Goal: Information Seeking & Learning: Learn about a topic

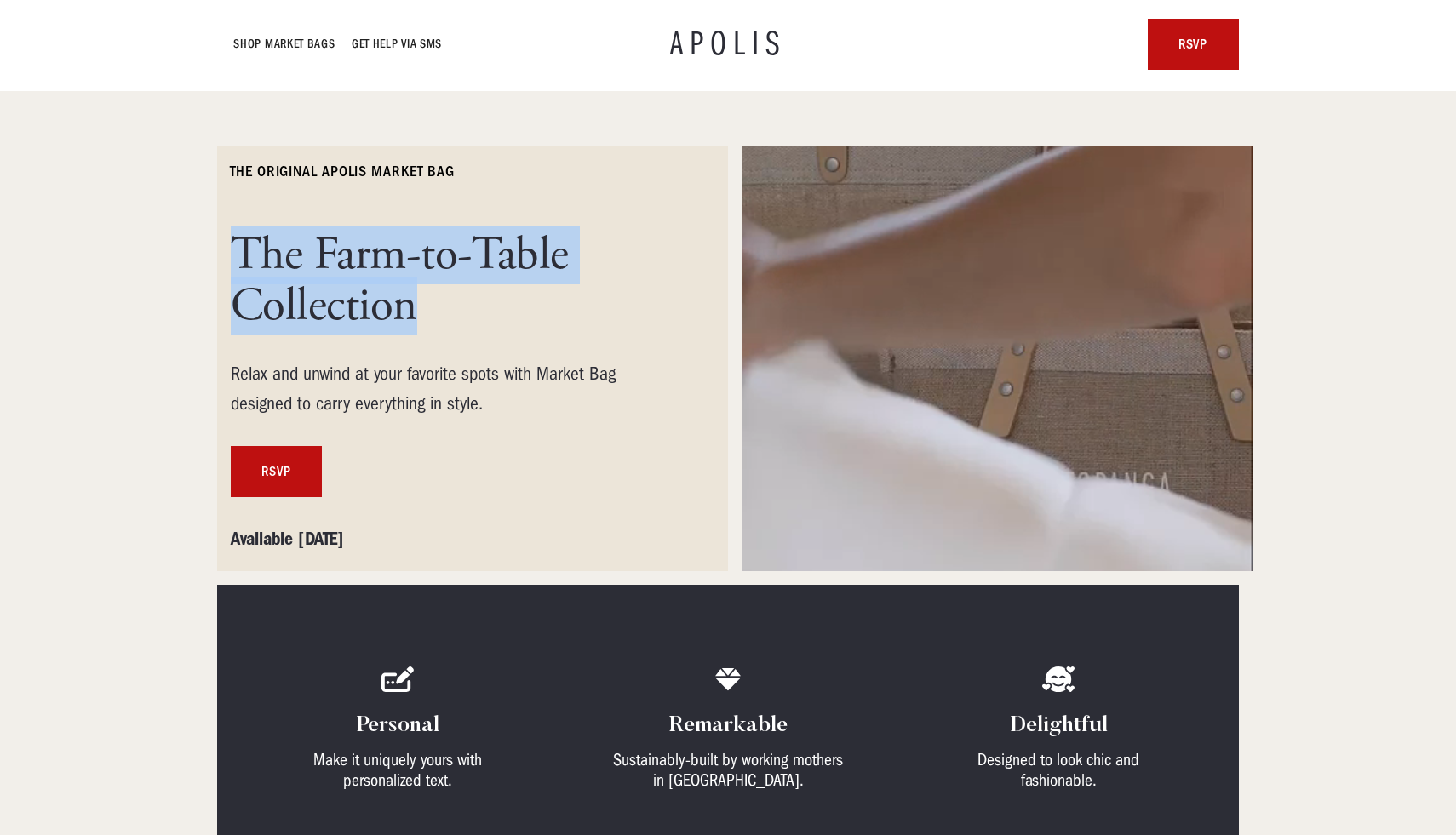
drag, startPoint x: 240, startPoint y: 237, endPoint x: 458, endPoint y: 304, distance: 228.1
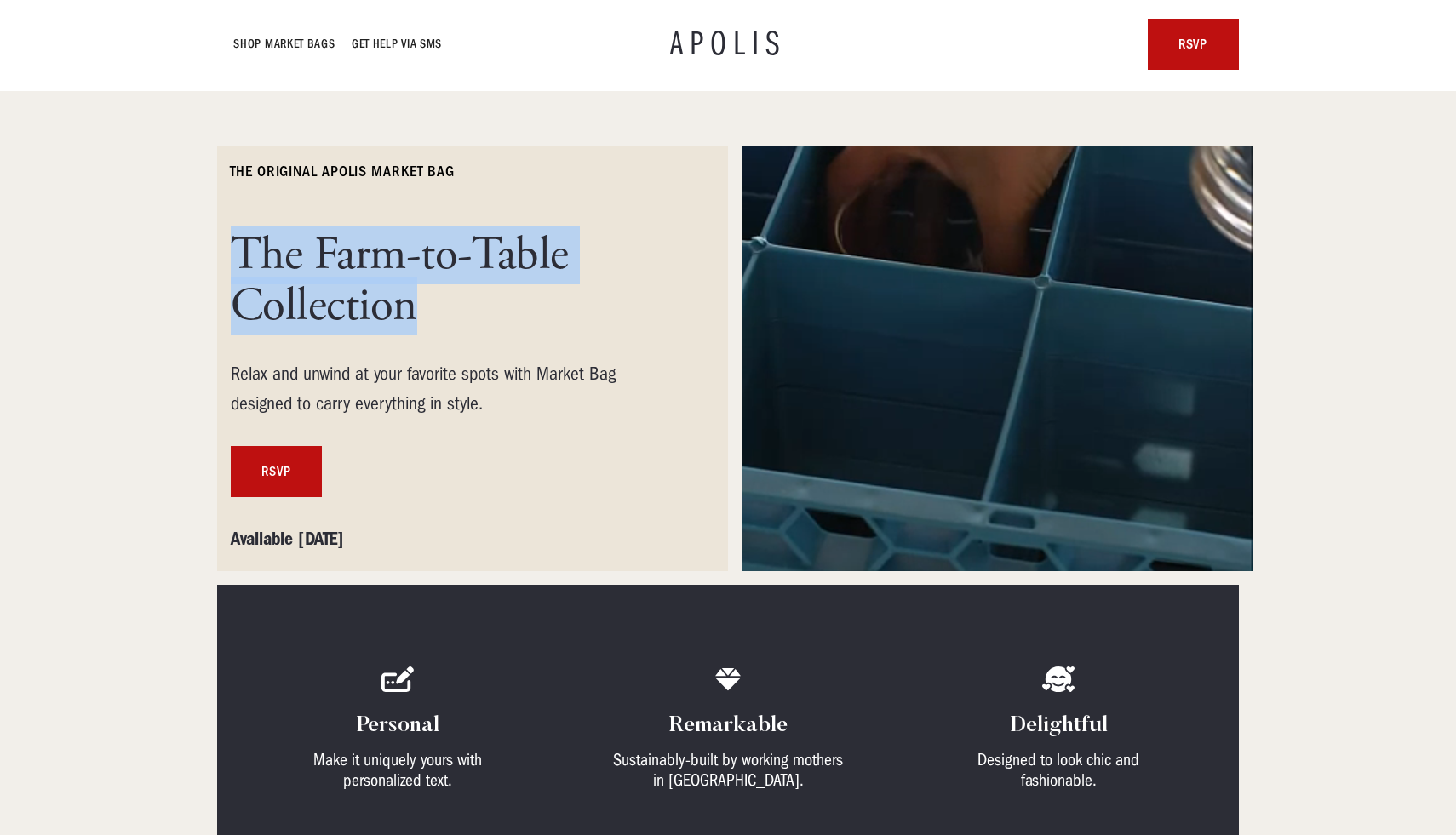
click at [458, 304] on h1 "The Farm-to-Table Collection" at bounding box center [451, 280] width 443 height 102
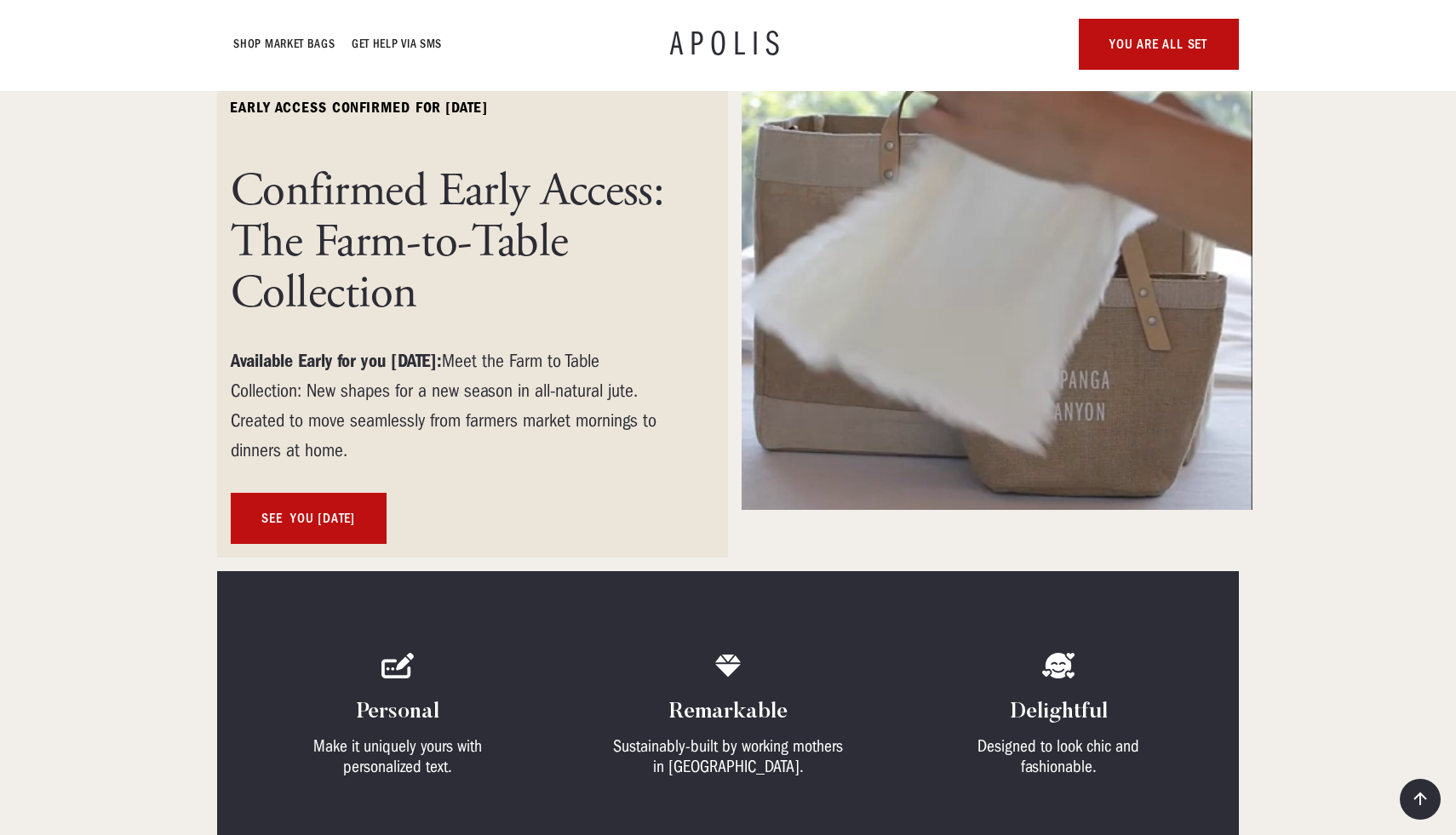
scroll to position [40, 0]
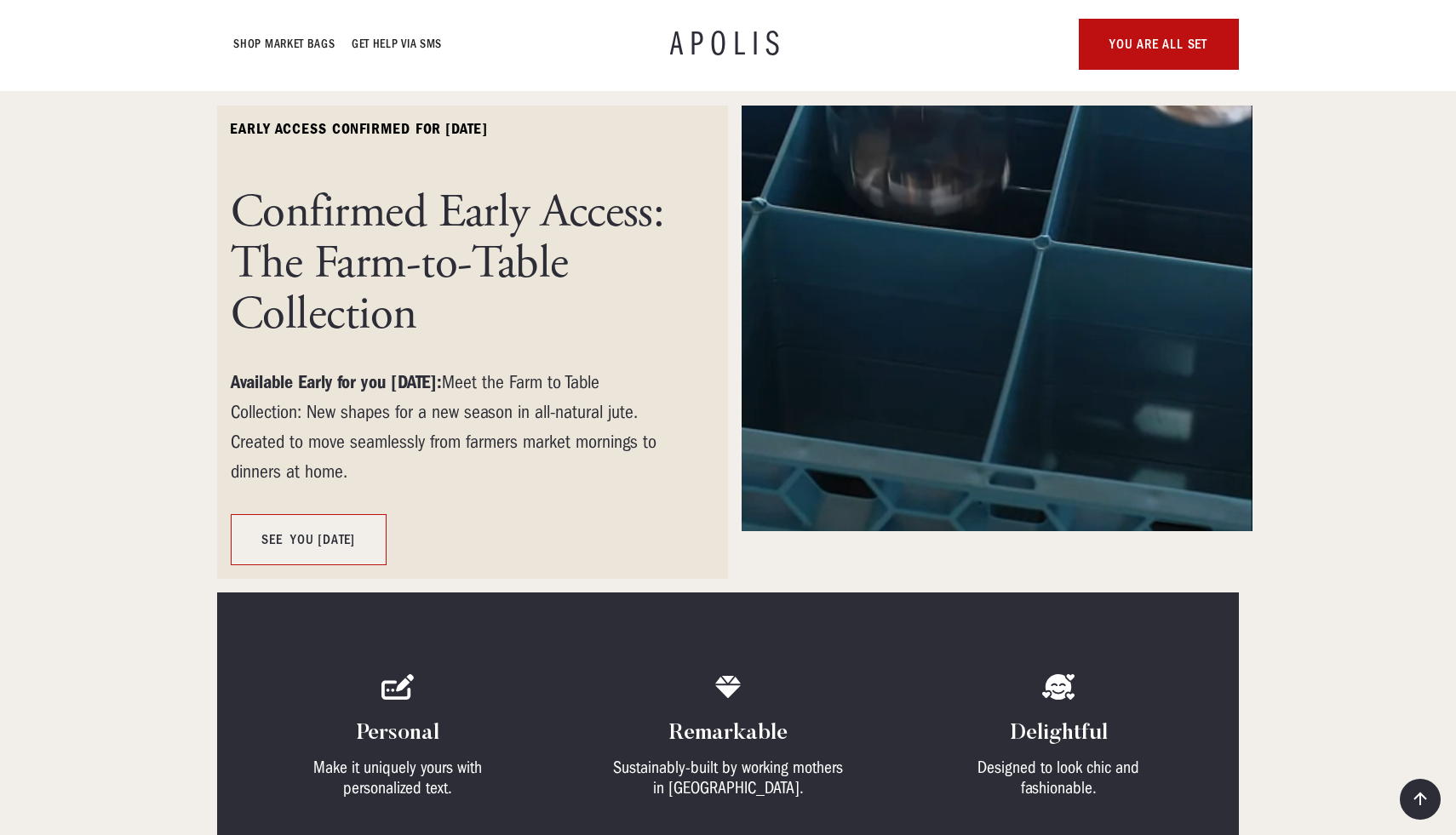
click at [371, 537] on link "SEE YOU [DATE]" at bounding box center [308, 539] width 156 height 51
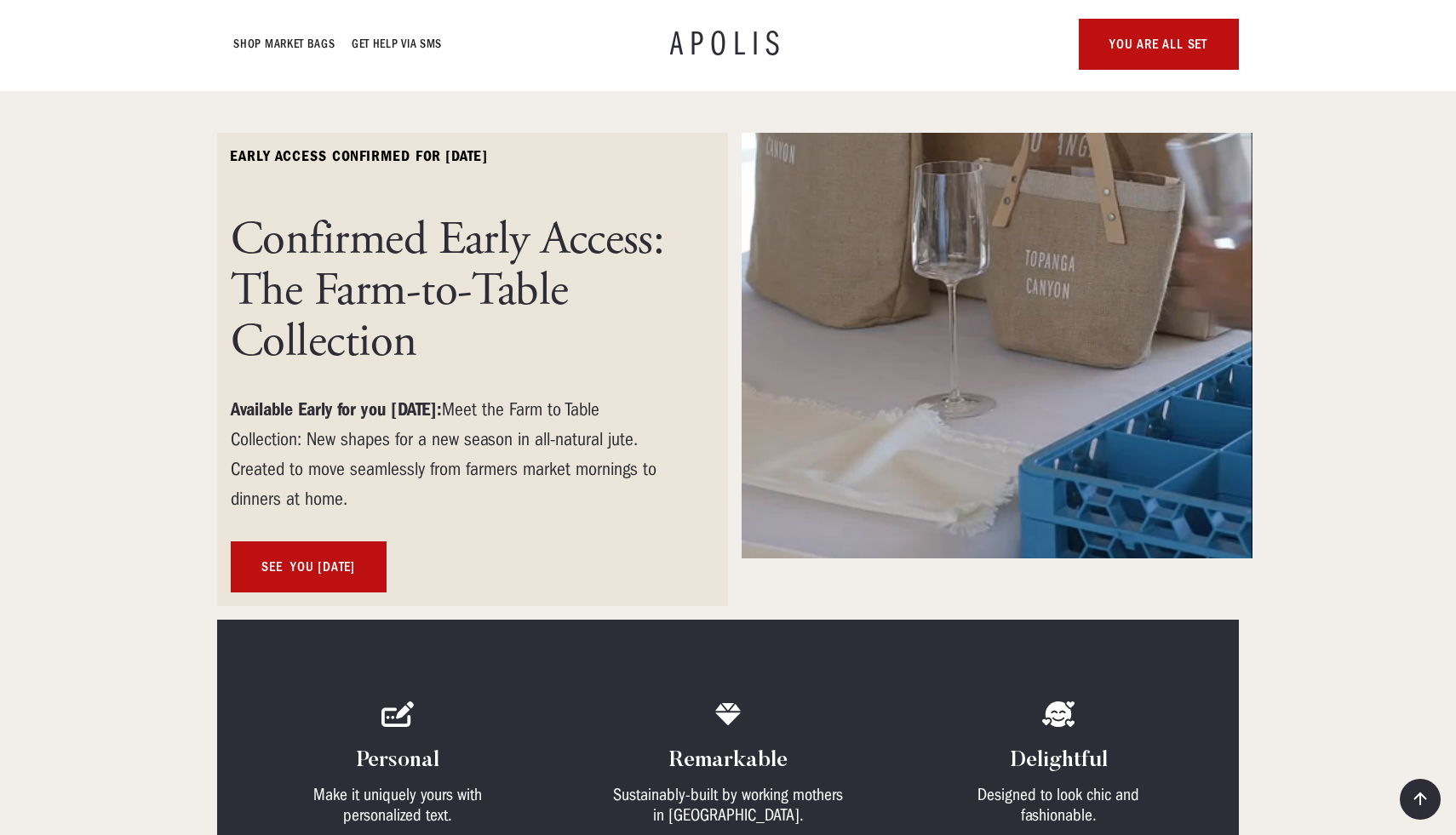
scroll to position [0, 0]
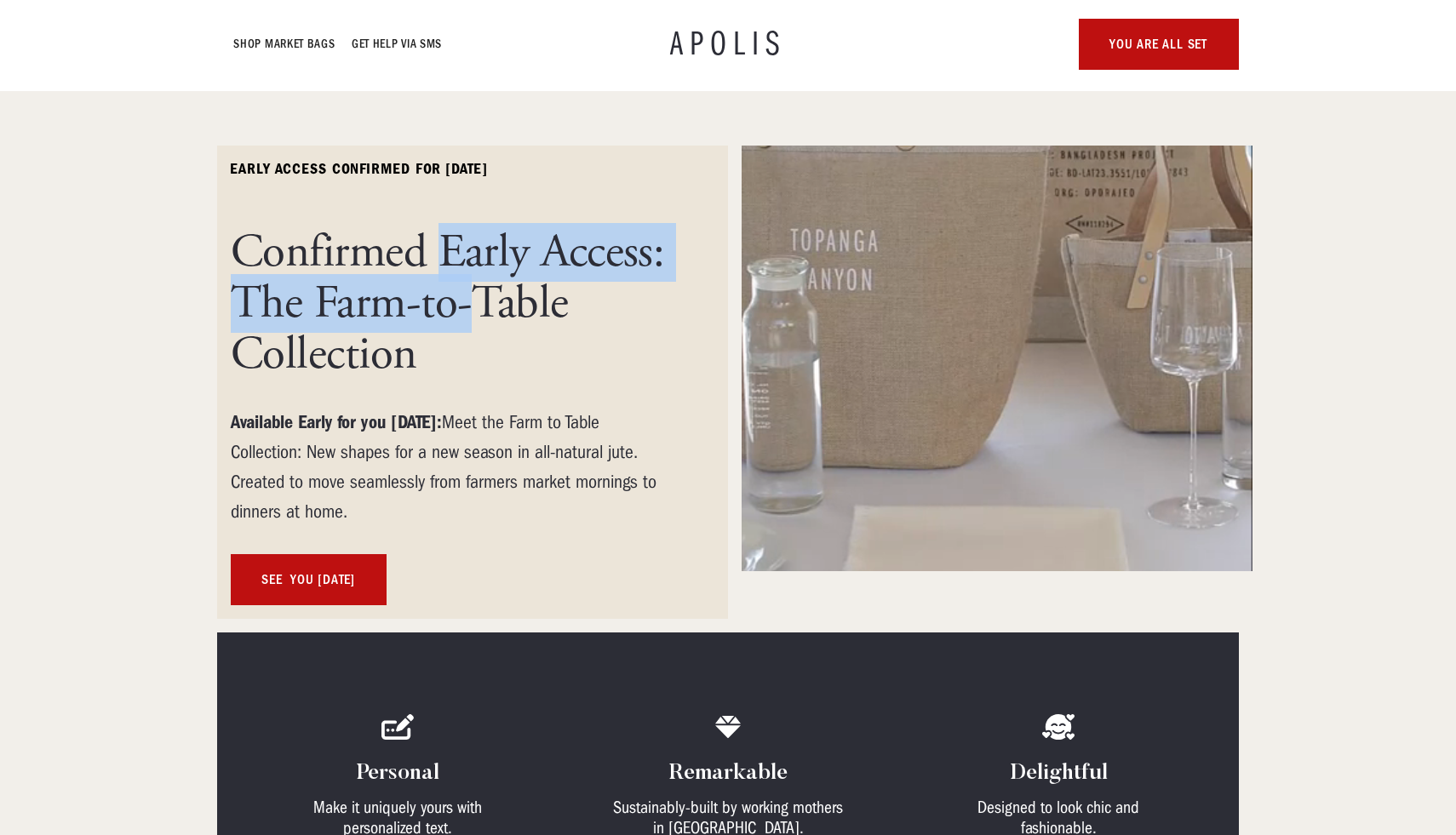
drag, startPoint x: 442, startPoint y: 242, endPoint x: 476, endPoint y: 319, distance: 84.2
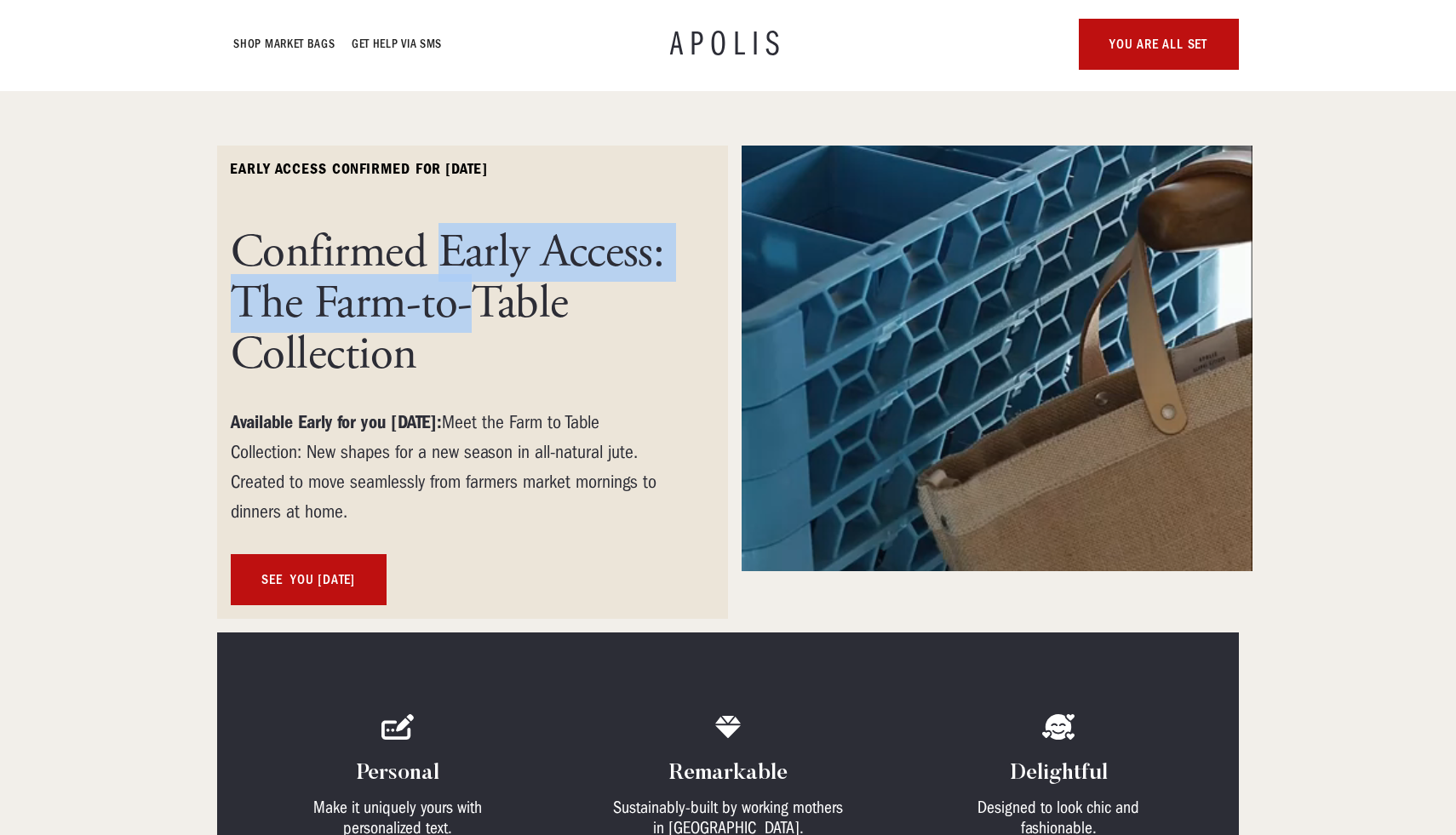
click at [476, 319] on h1 "Confirmed Early Access: The Farm-to-Table Collection" at bounding box center [451, 304] width 443 height 153
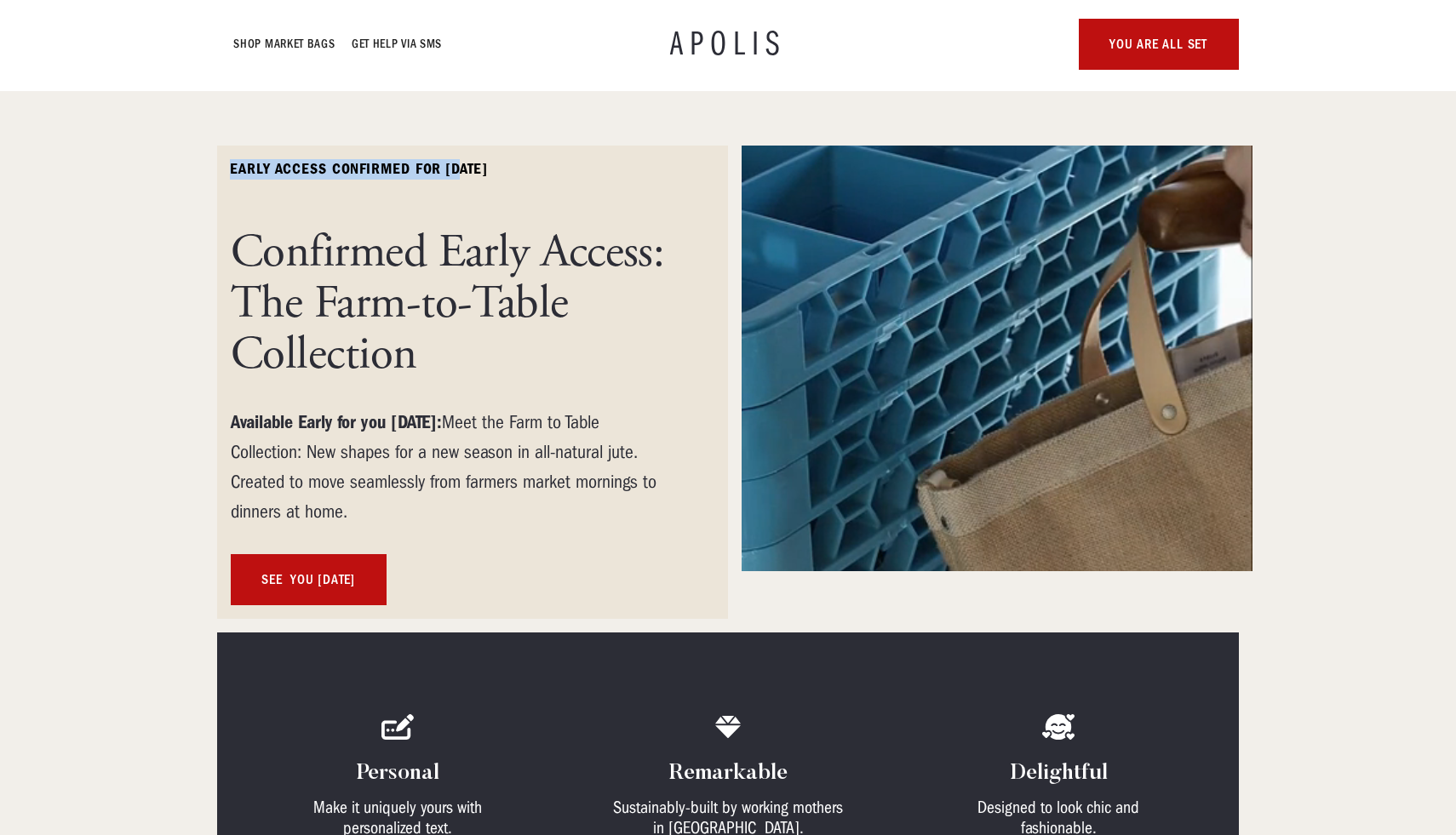
drag, startPoint x: 225, startPoint y: 167, endPoint x: 460, endPoint y: 170, distance: 235.0
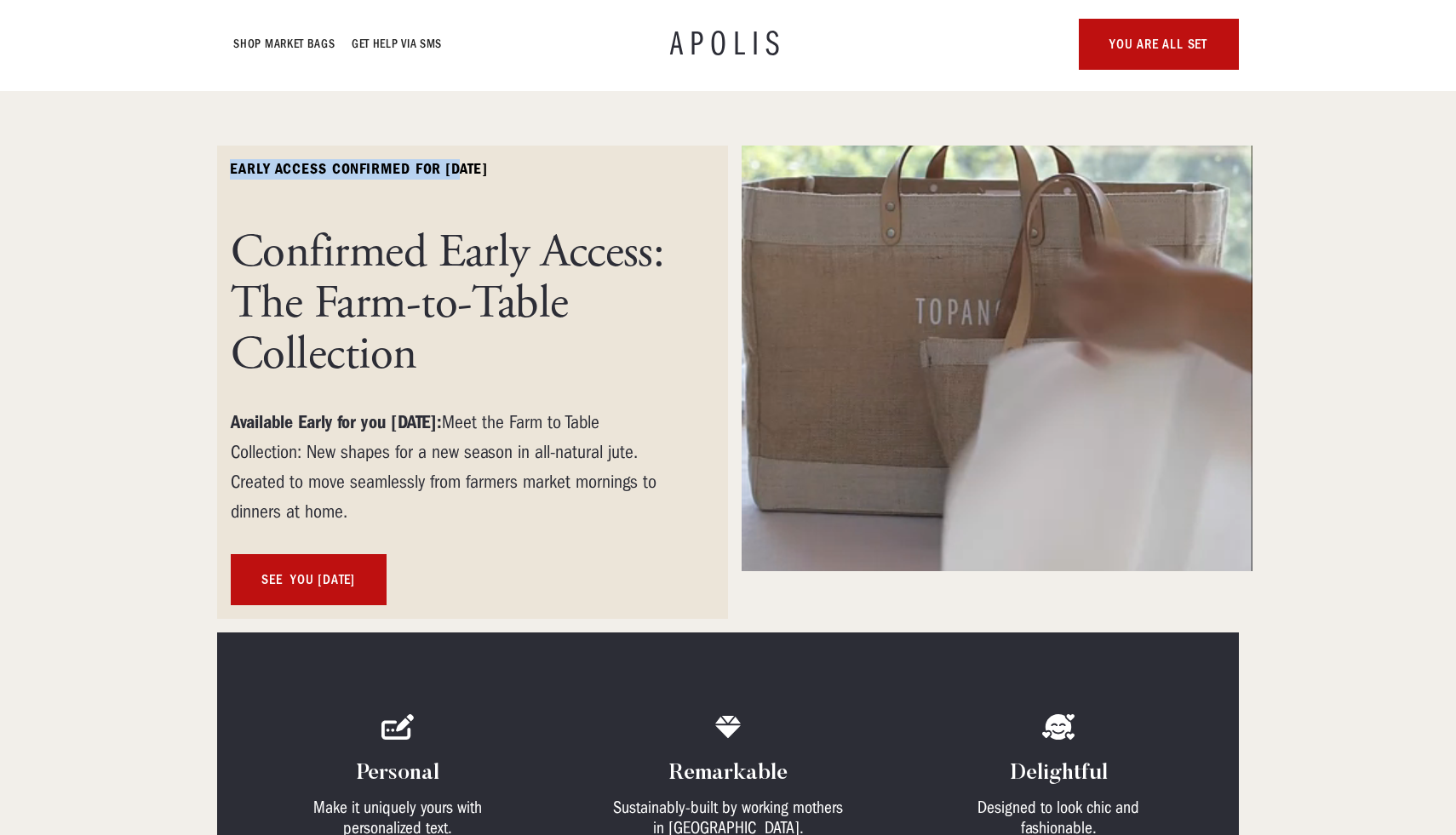
click at [460, 170] on div "early access confirmed for [DATE] Confirmed Early Access: The Farm-to-Table Col…" at bounding box center [472, 382] width 511 height 473
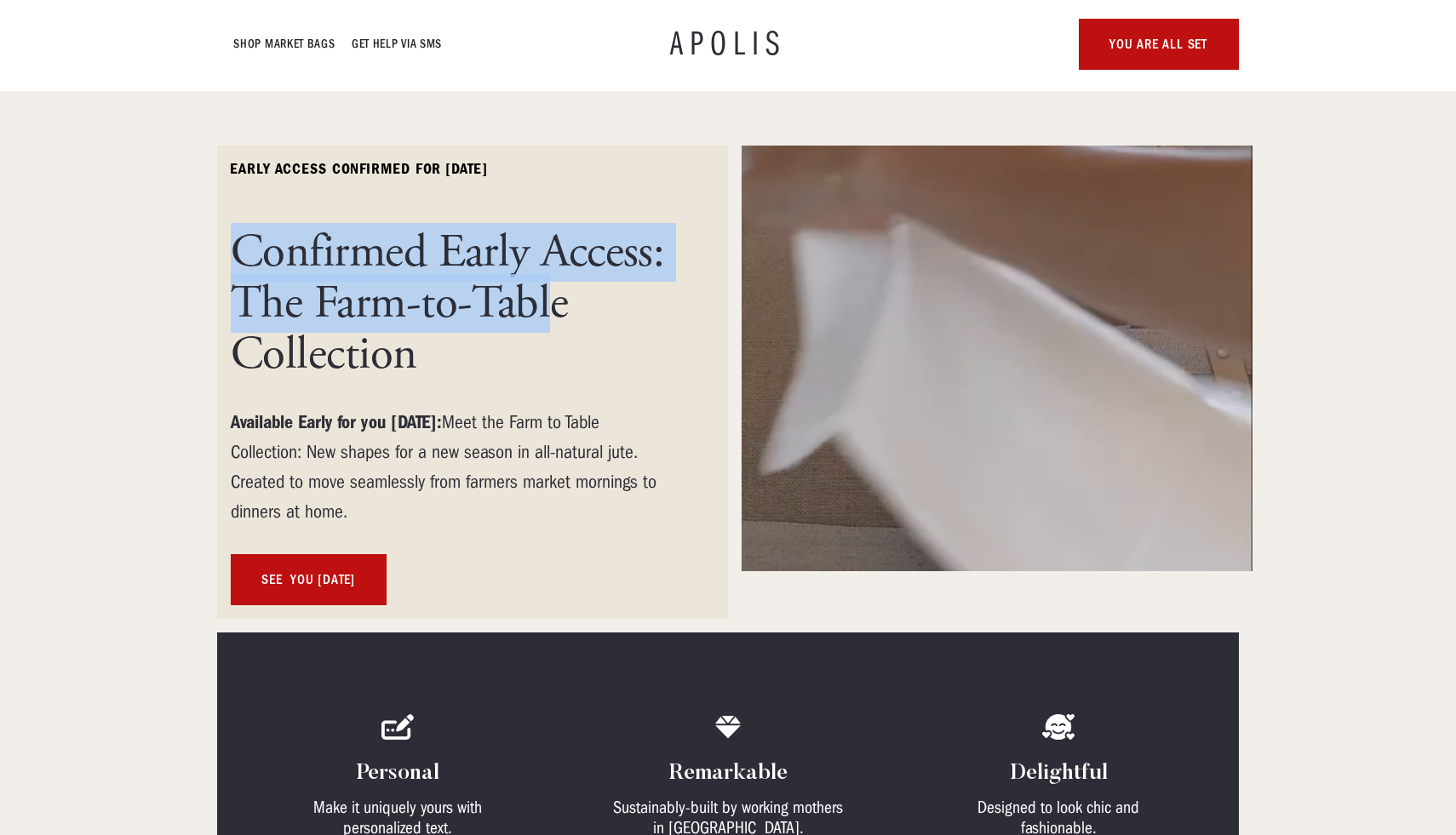
drag, startPoint x: 241, startPoint y: 249, endPoint x: 544, endPoint y: 298, distance: 306.9
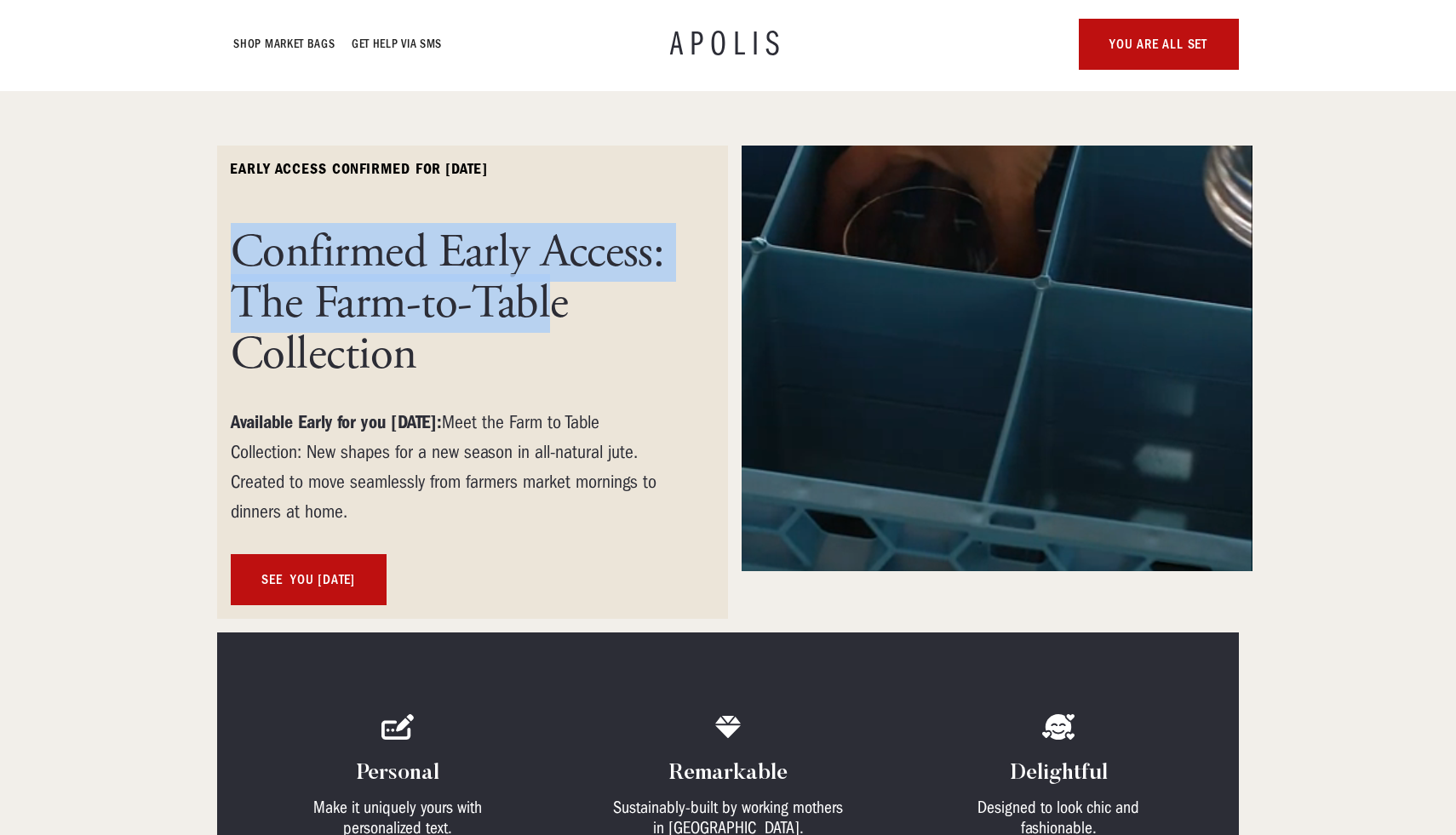
click at [544, 298] on h1 "Confirmed Early Access: The Farm-to-Table Collection" at bounding box center [451, 304] width 443 height 153
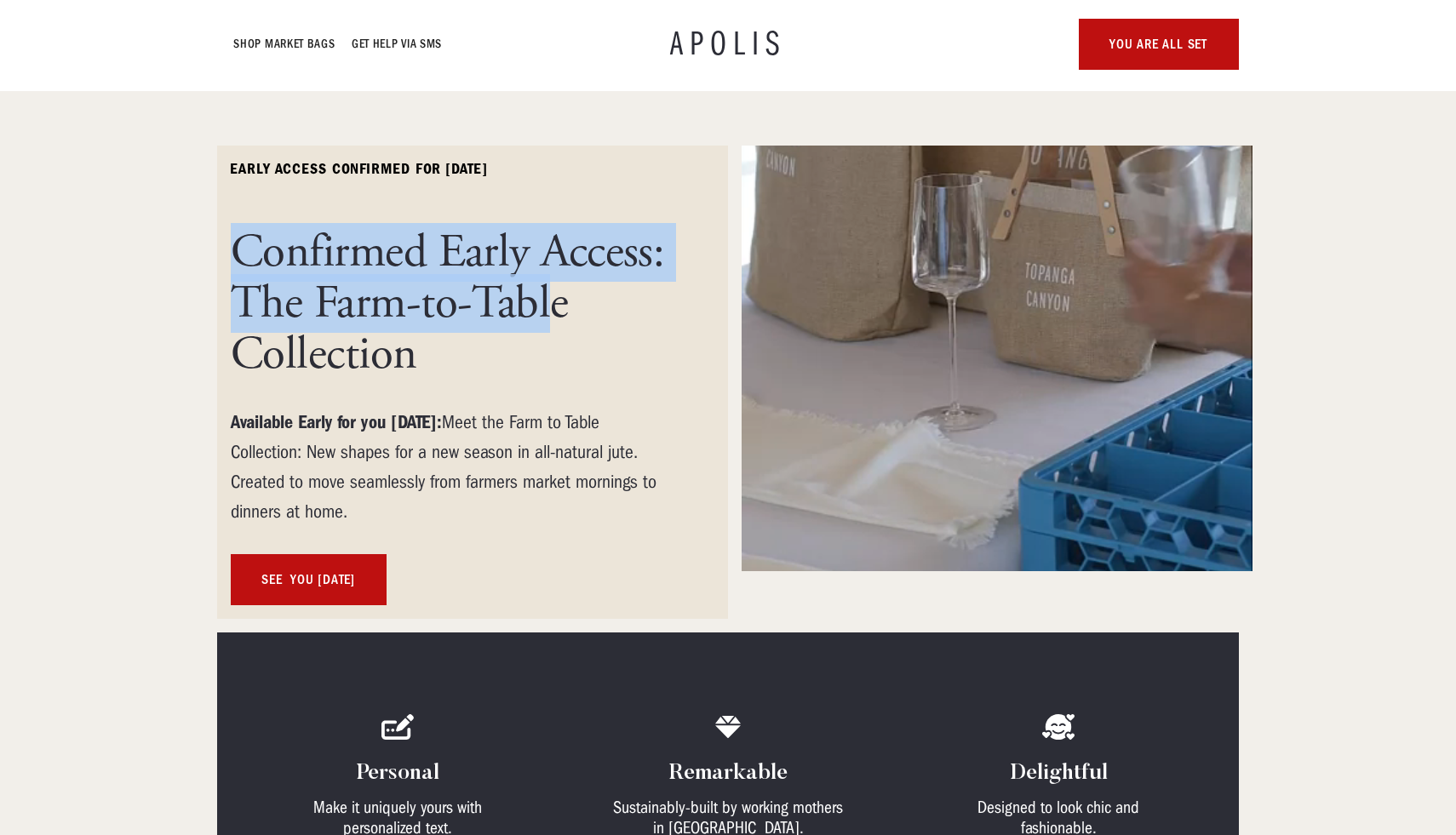
click at [445, 257] on h1 "Confirmed Early Access: The Farm-to-Table Collection" at bounding box center [451, 304] width 443 height 153
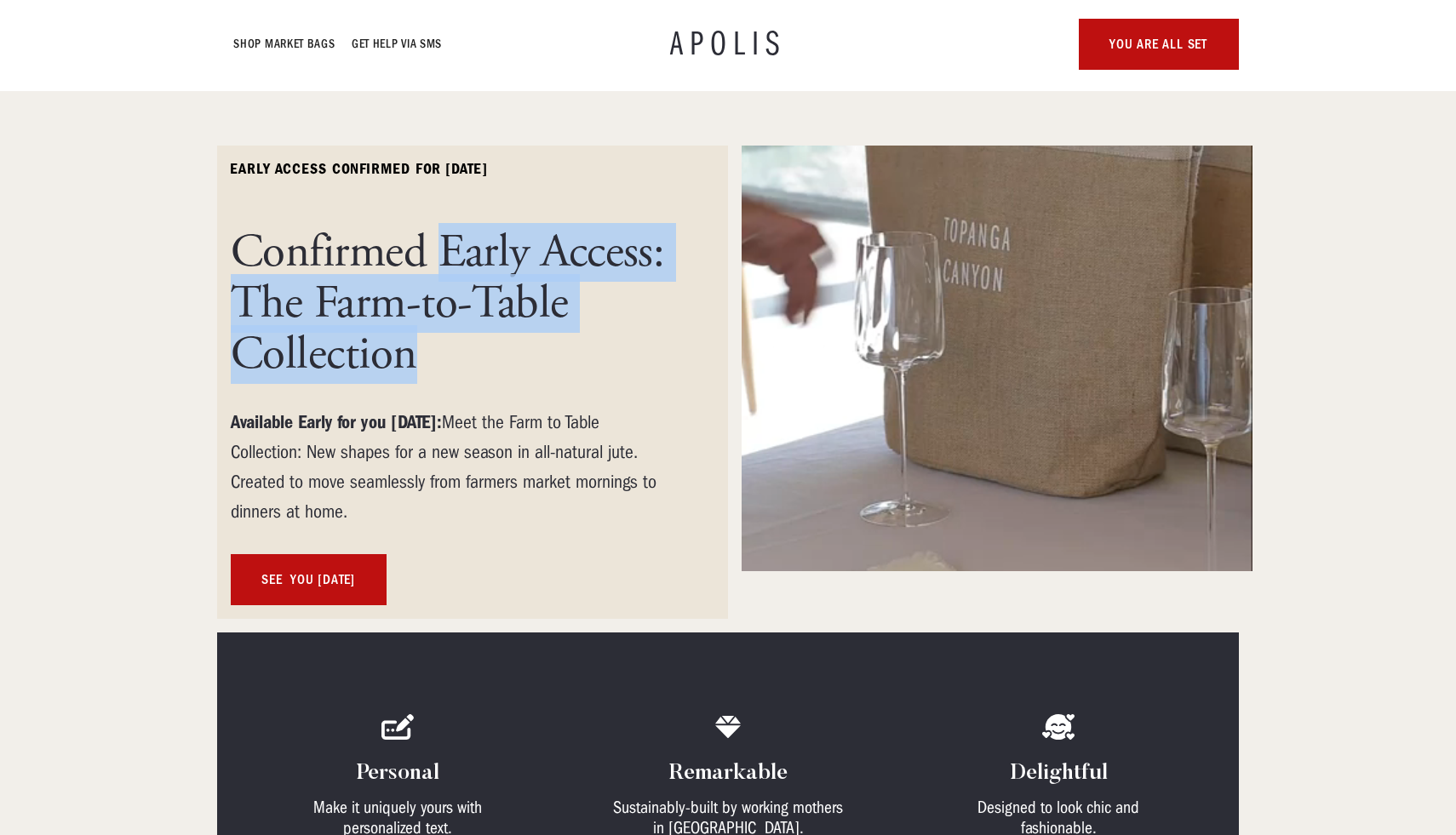
drag, startPoint x: 441, startPoint y: 250, endPoint x: 509, endPoint y: 340, distance: 112.8
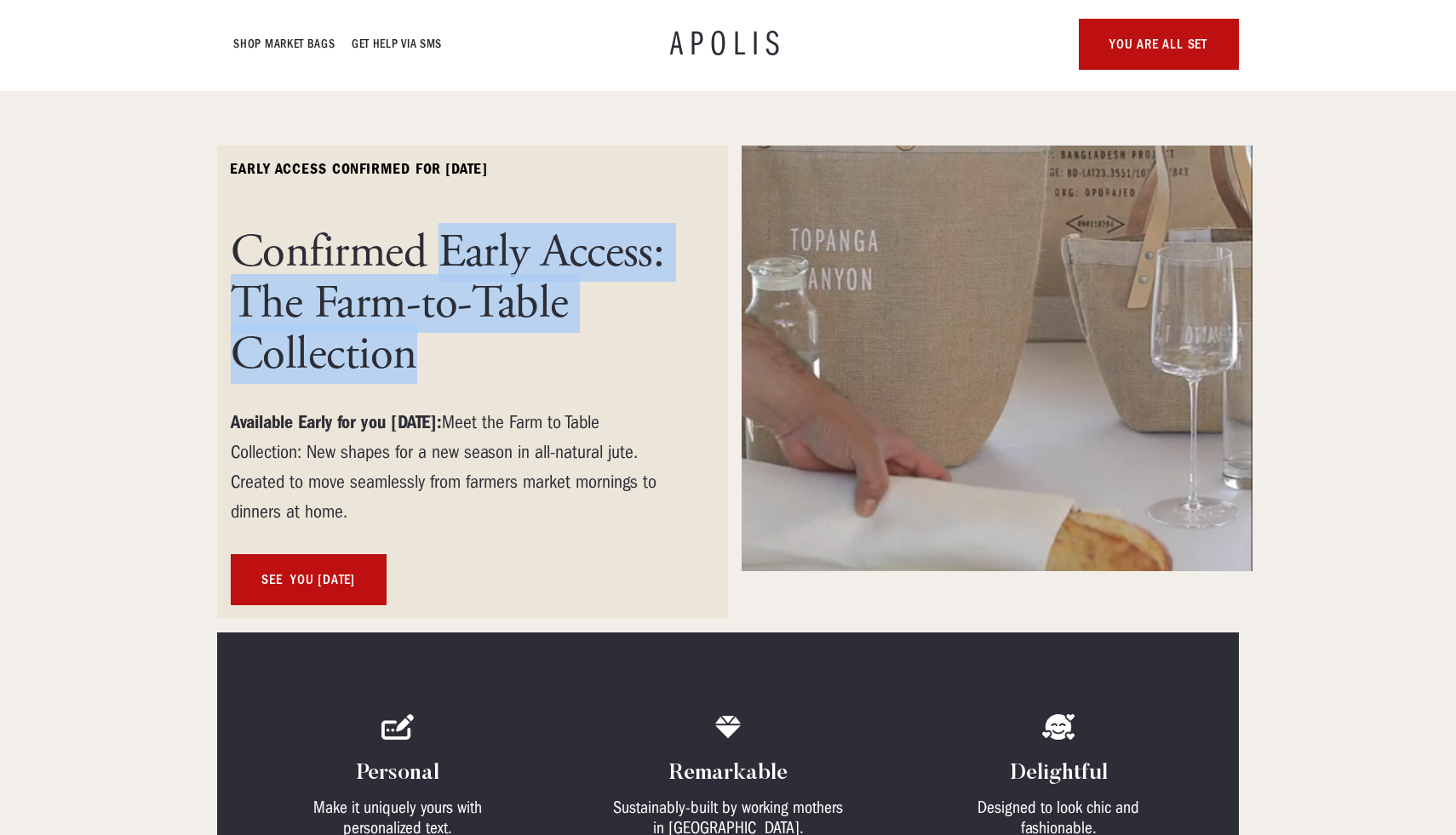
click at [509, 340] on h1 "Confirmed Early Access: The Farm-to-Table Collection" at bounding box center [451, 304] width 443 height 153
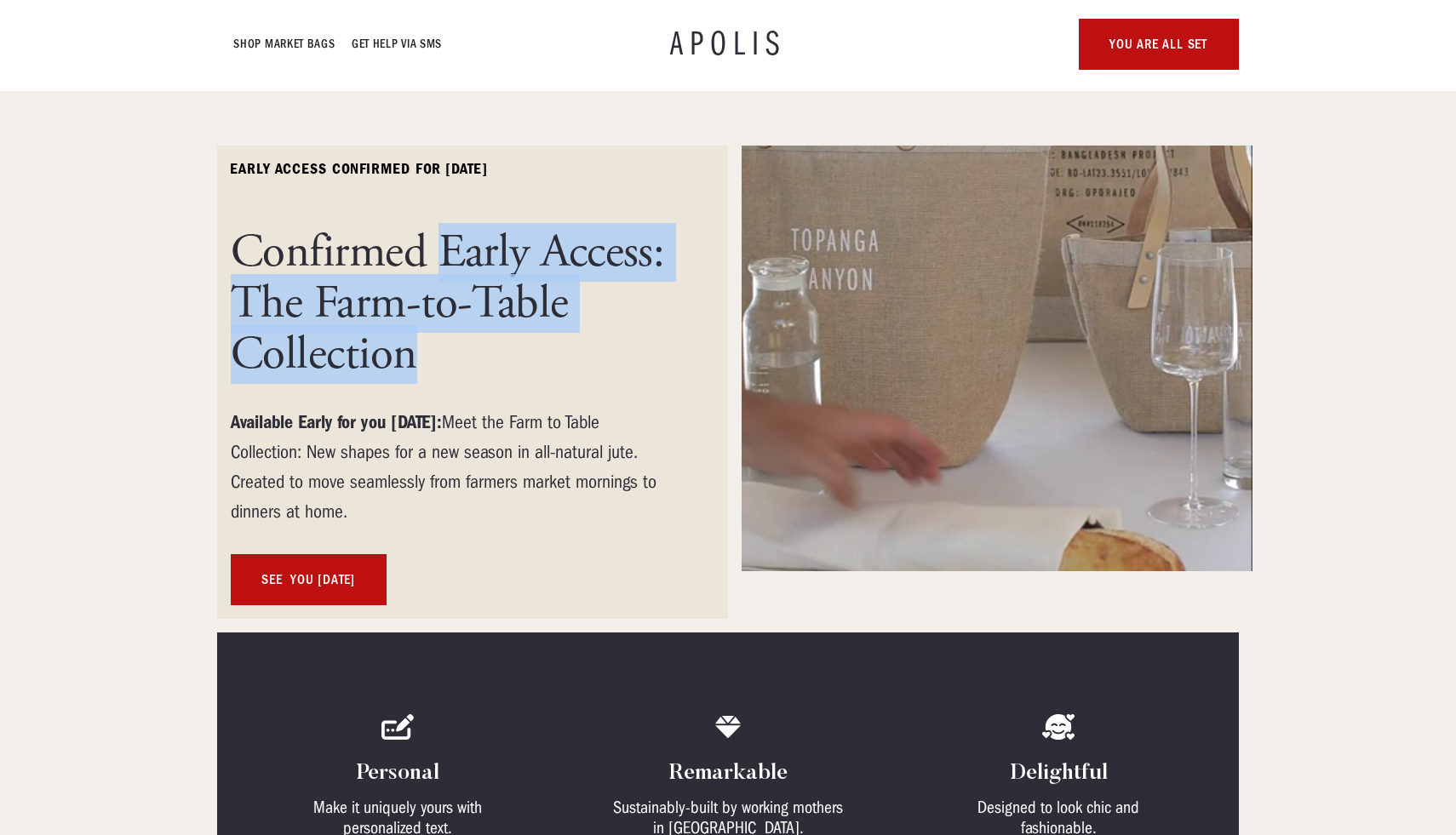
copy h1 "Early Access: The Farm-to-Table Collection"
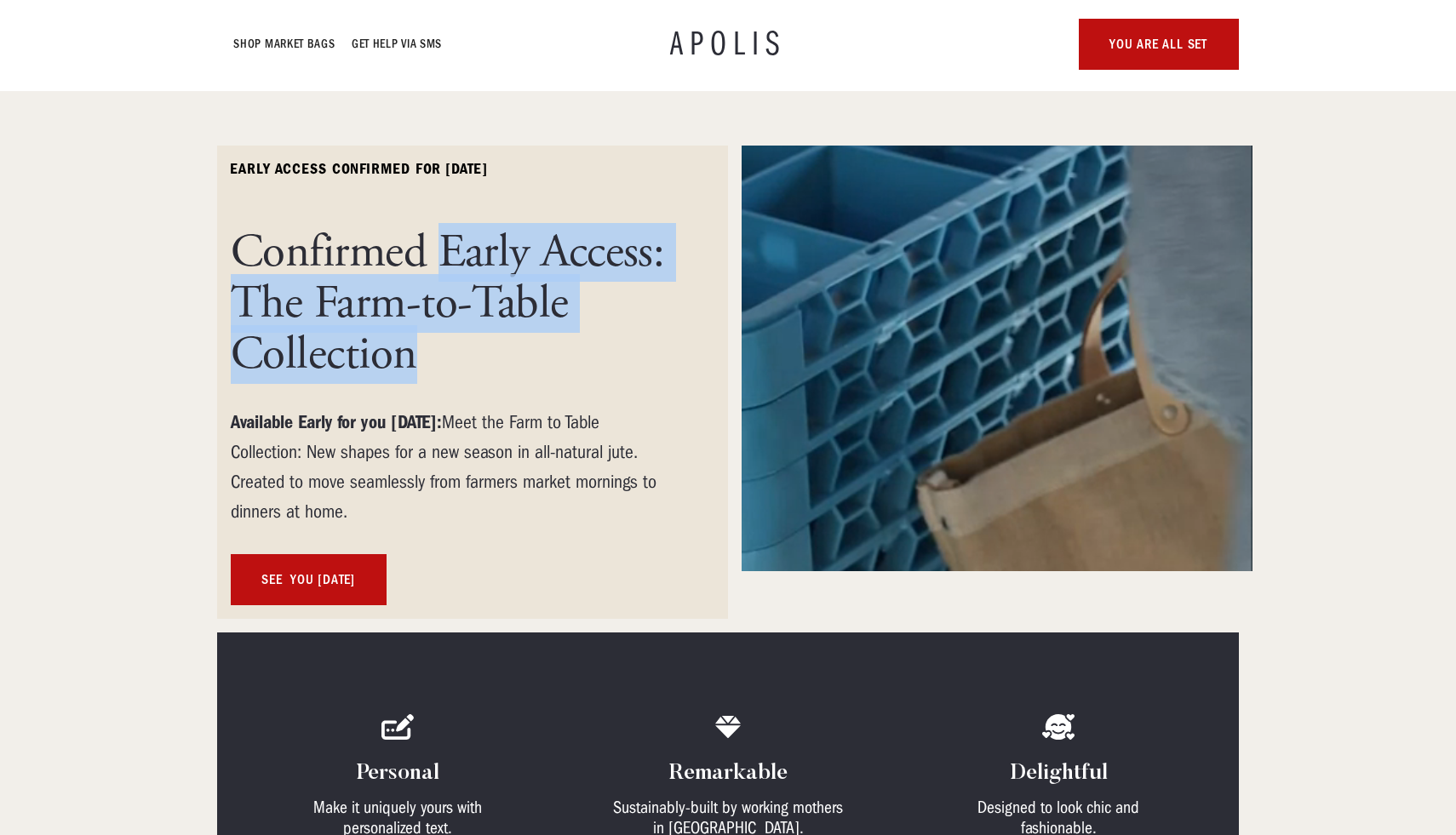
drag, startPoint x: 229, startPoint y: 418, endPoint x: 452, endPoint y: 419, distance: 223.0
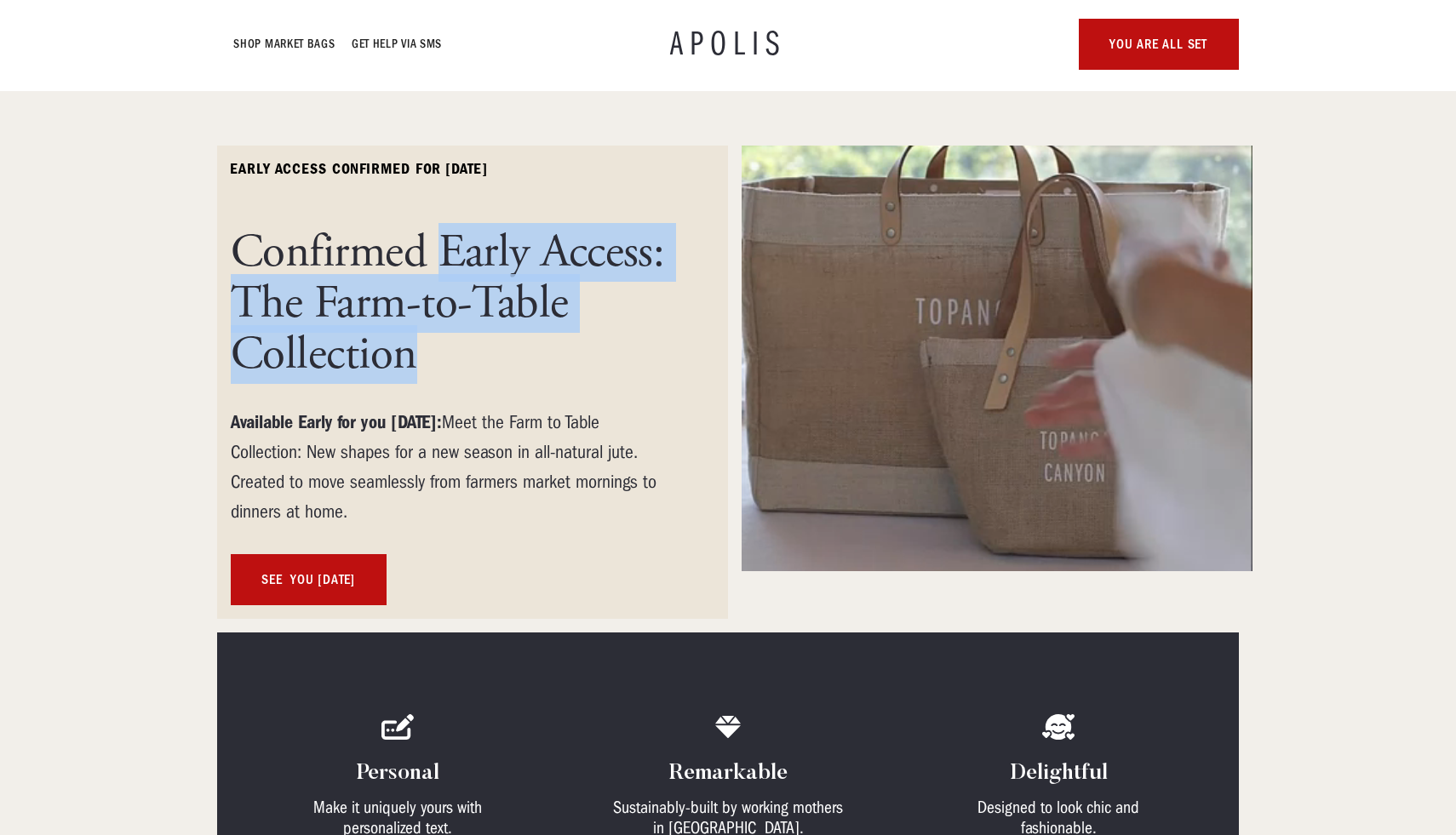
click at [452, 419] on div "early access confirmed for [DATE] Confirmed Early Access: The Farm-to-Table Col…" at bounding box center [472, 382] width 511 height 473
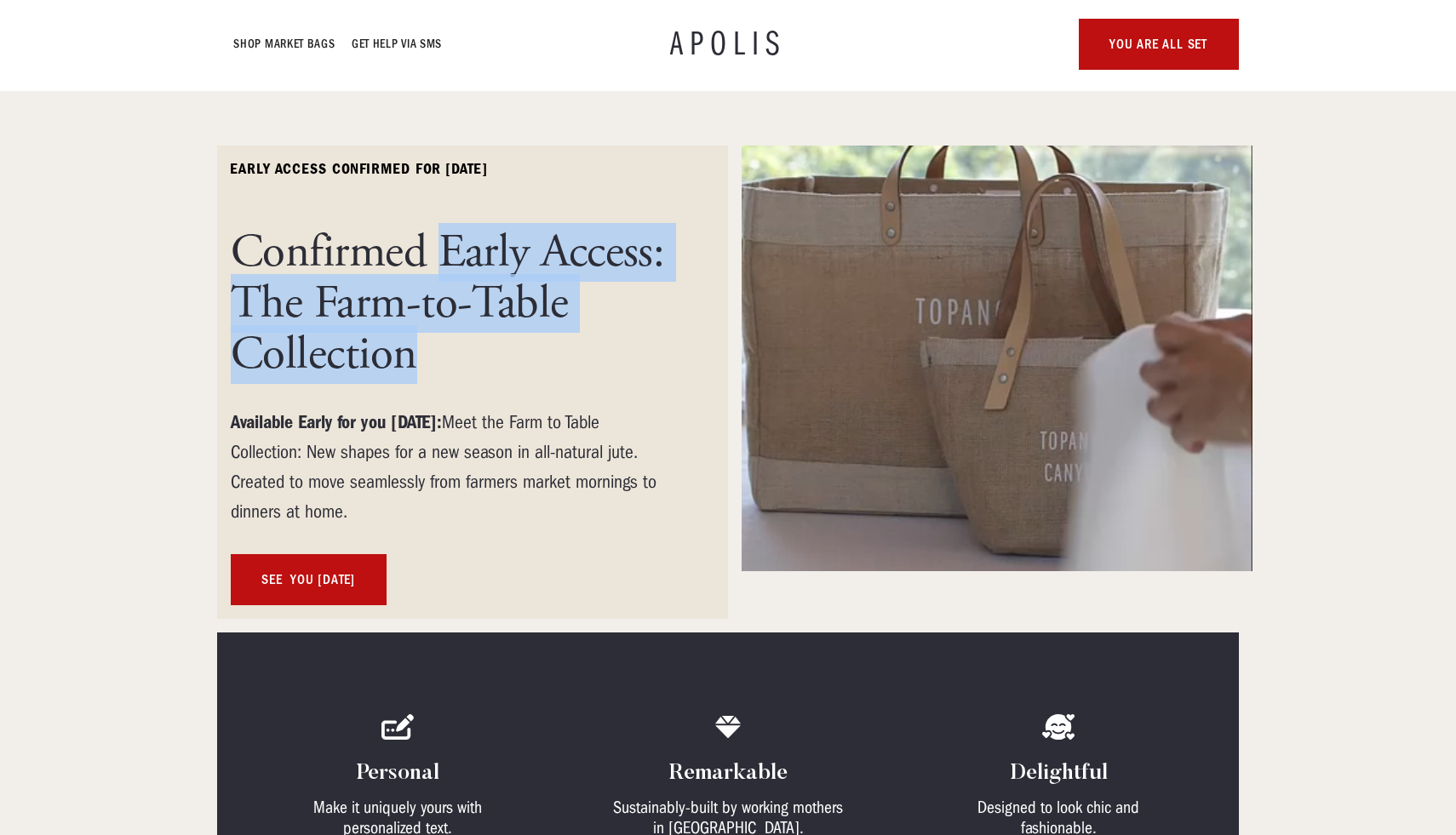
copy strong "Available Early for you [DATE]:"
